Goal: Check status

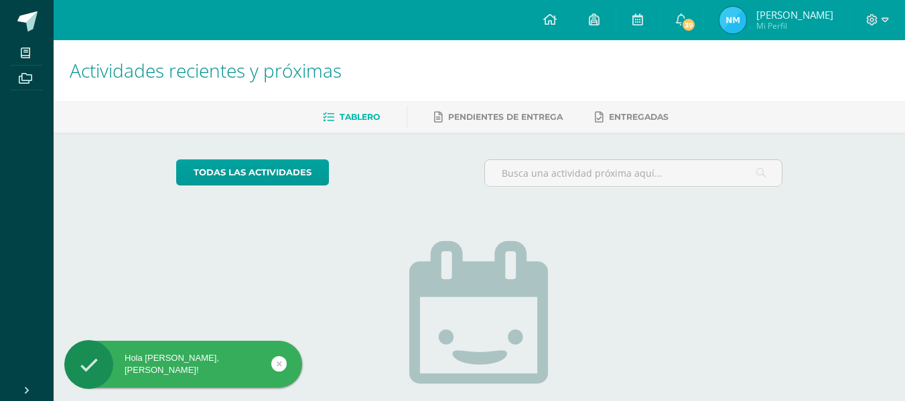
click at [743, 23] on img at bounding box center [732, 20] width 27 height 27
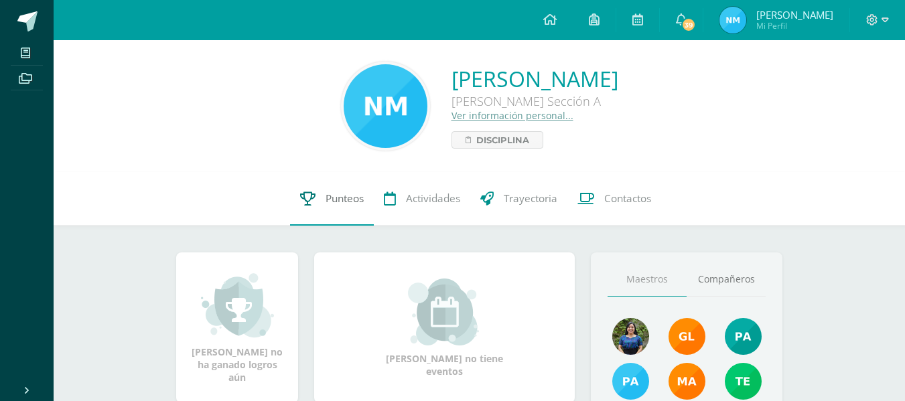
click at [325, 214] on link "Punteos" at bounding box center [332, 199] width 84 height 54
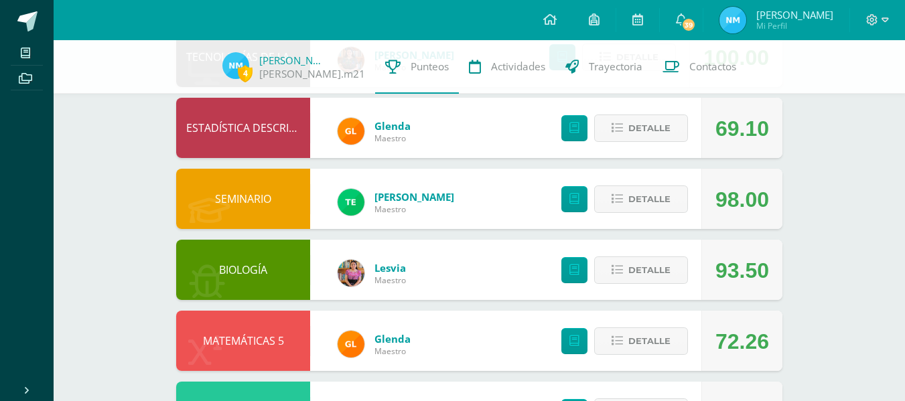
scroll to position [465, 0]
